Goal: Submit feedback/report problem

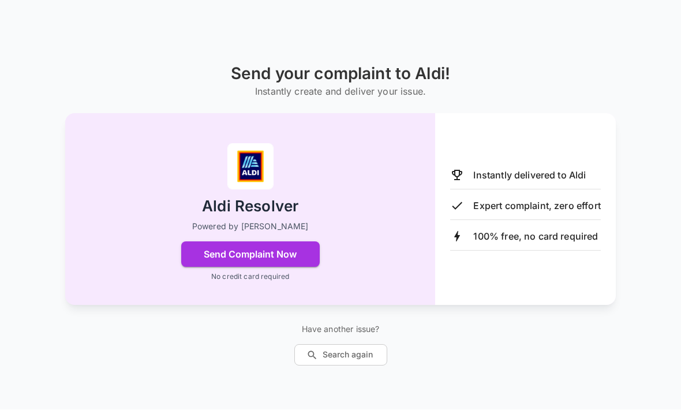
scroll to position [79, 0]
click at [303, 242] on button "Send Complaint Now" at bounding box center [250, 254] width 139 height 25
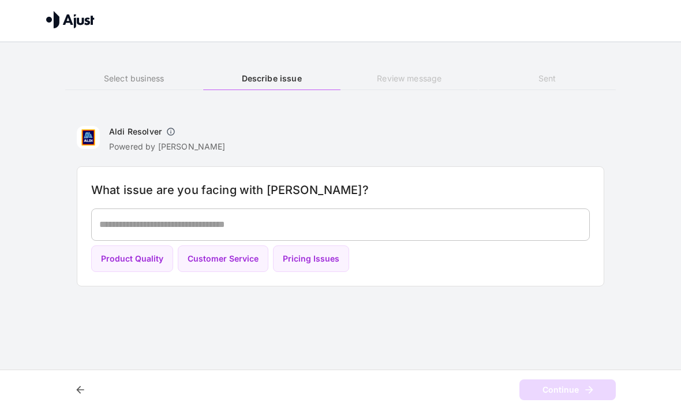
click at [140, 218] on textarea at bounding box center [340, 224] width 483 height 13
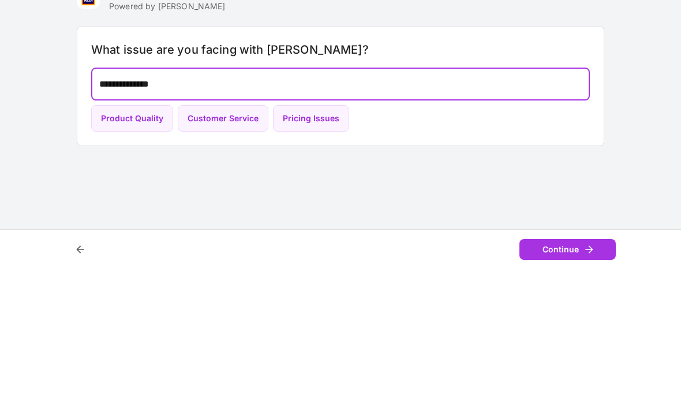
click at [163, 246] on button "Product Quality" at bounding box center [132, 259] width 82 height 27
type textarea "**********"
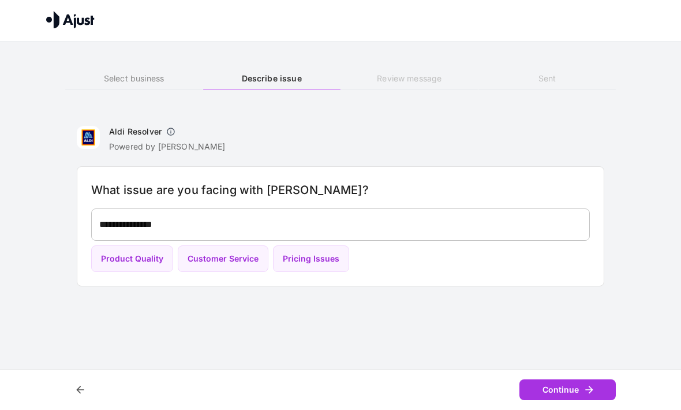
click at [554, 399] on button "Continue" at bounding box center [568, 390] width 96 height 21
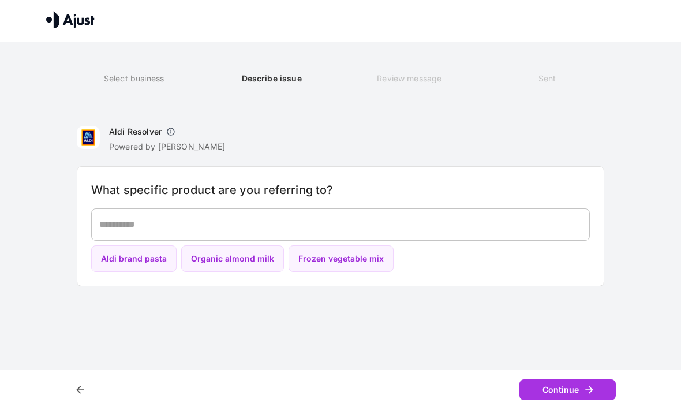
click at [134, 224] on textarea at bounding box center [340, 224] width 483 height 13
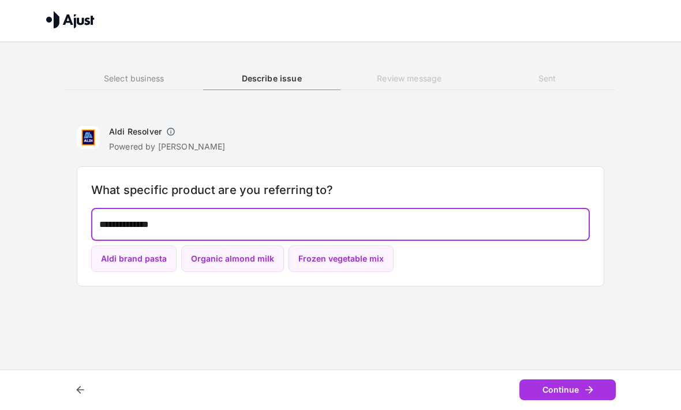
type textarea "**********"
click at [586, 392] on icon "button" at bounding box center [590, 391] width 12 height 12
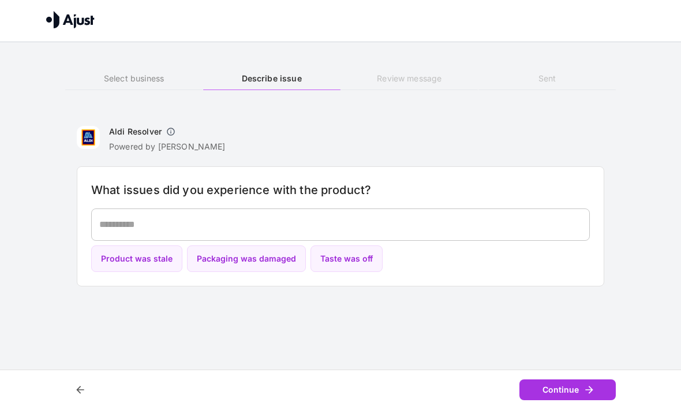
click at [583, 386] on button "Continue" at bounding box center [568, 390] width 96 height 21
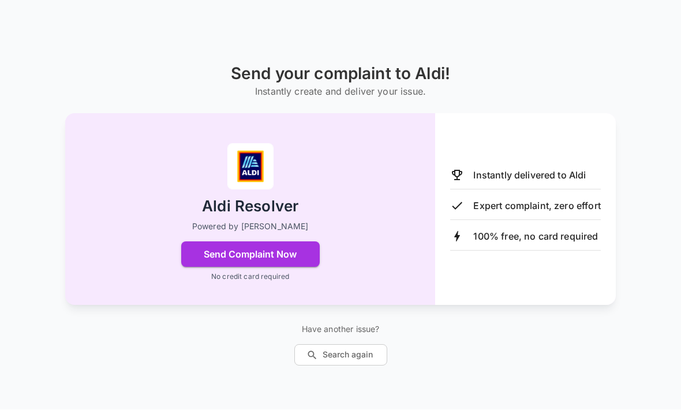
scroll to position [79, 0]
click at [299, 242] on button "Send Complaint Now" at bounding box center [250, 254] width 139 height 25
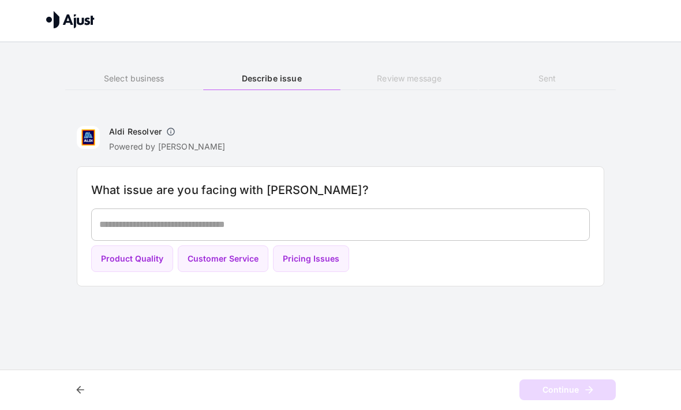
scroll to position [0, 0]
click at [149, 268] on button "Product Quality" at bounding box center [132, 259] width 82 height 27
type textarea "**********"
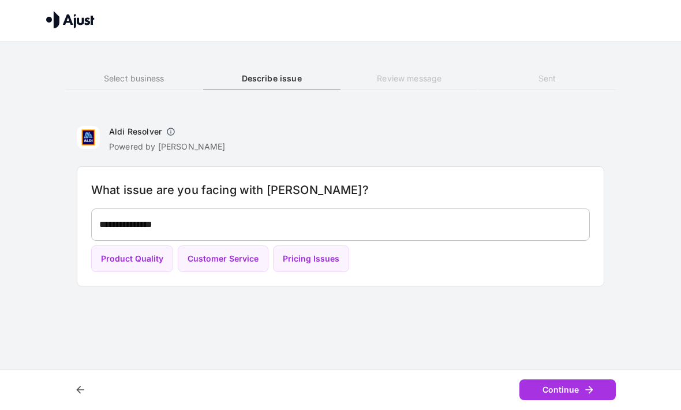
click at [579, 380] on button "Continue" at bounding box center [568, 390] width 96 height 21
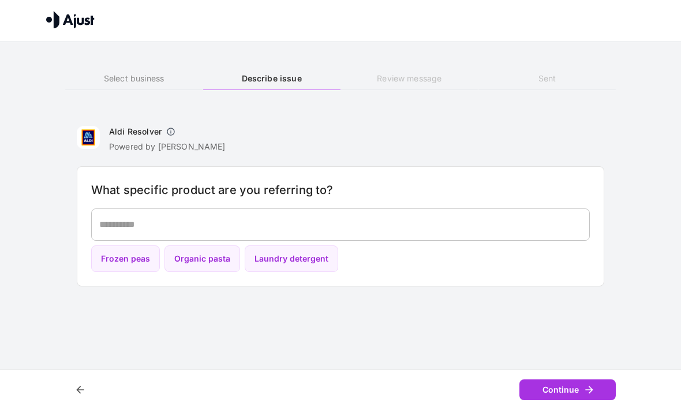
click at [180, 213] on div "* ​" at bounding box center [340, 225] width 499 height 32
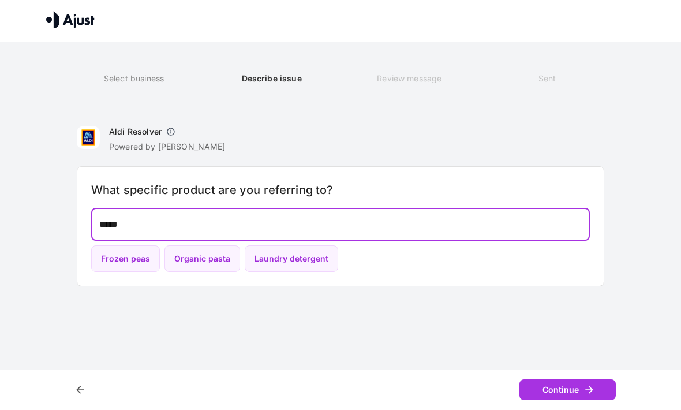
type textarea "*****"
click at [583, 387] on button "Continue" at bounding box center [568, 390] width 96 height 21
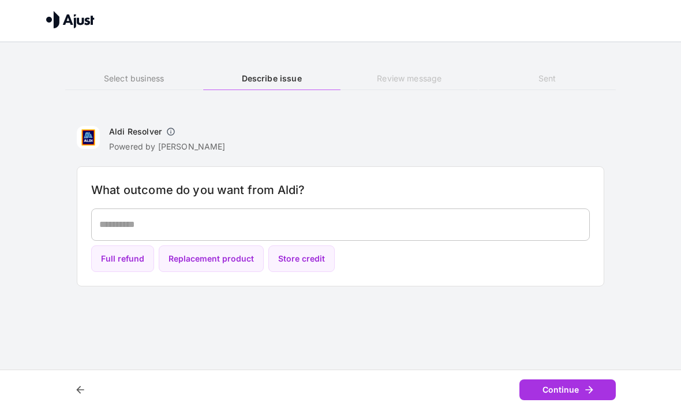
click at [571, 393] on button "Continue" at bounding box center [568, 390] width 96 height 21
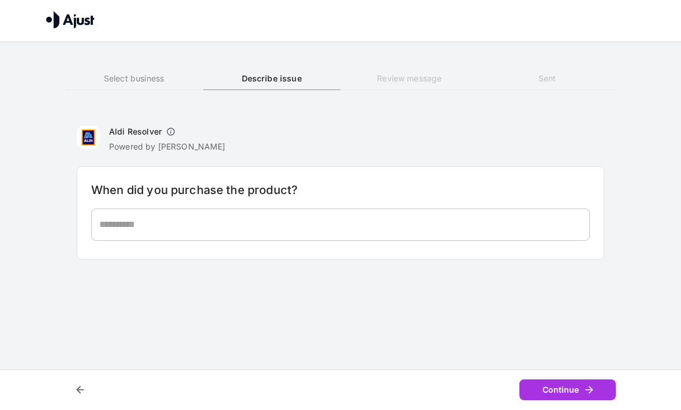
click at [572, 389] on button "Continue" at bounding box center [568, 390] width 96 height 21
